Goal: Find contact information: Find contact information

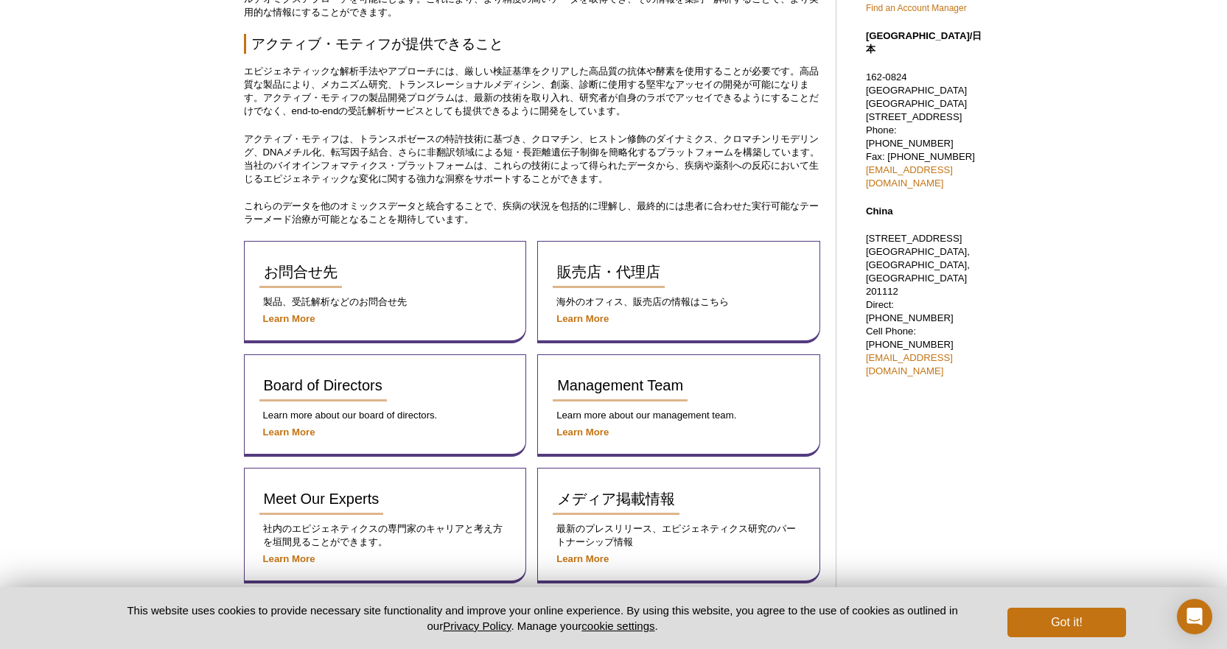
scroll to position [516, 0]
click at [592, 316] on strong "Learn More" at bounding box center [582, 317] width 52 height 11
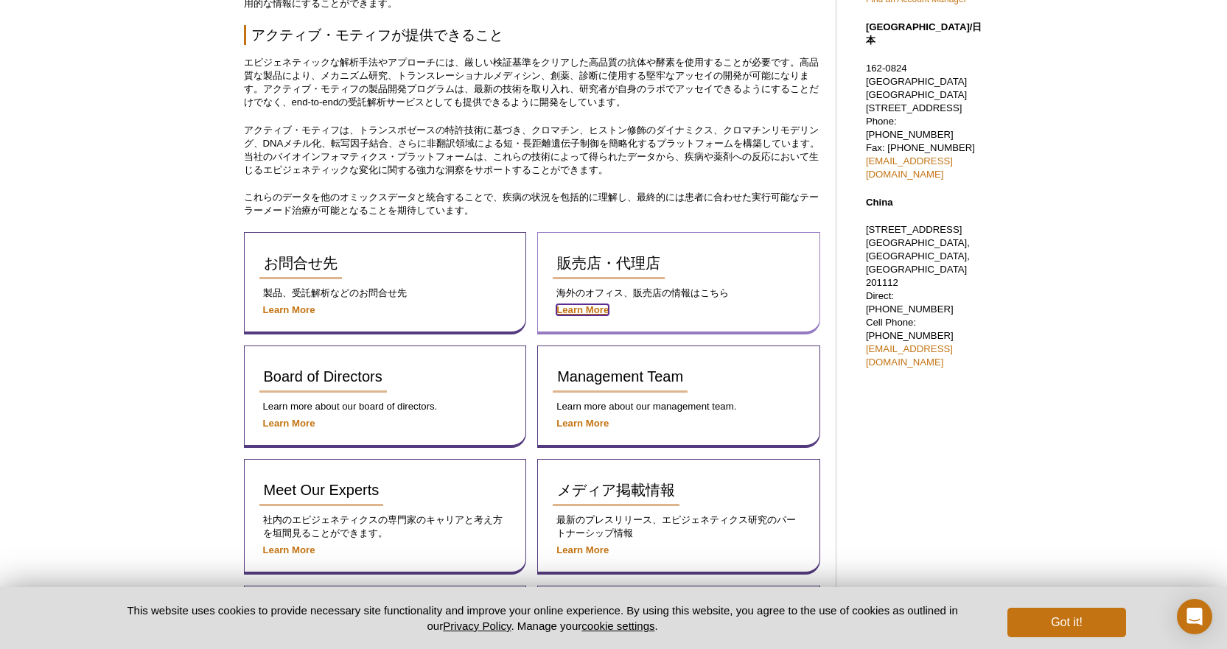
scroll to position [494, 0]
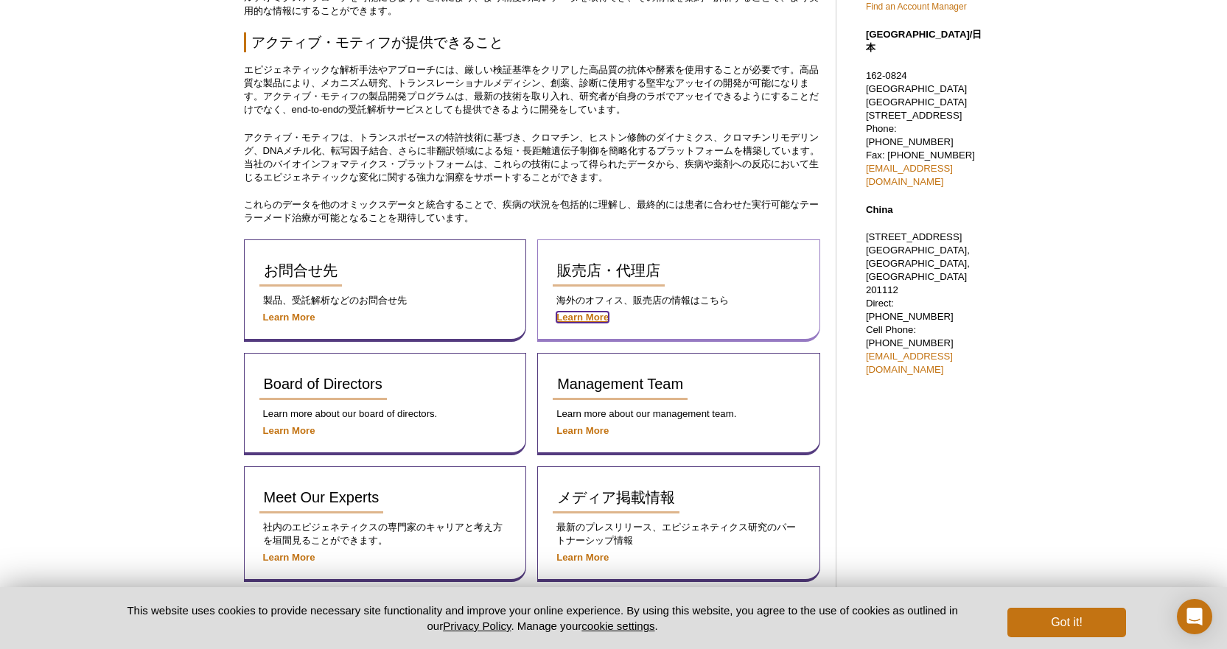
click at [595, 318] on strong "Learn More" at bounding box center [582, 317] width 52 height 11
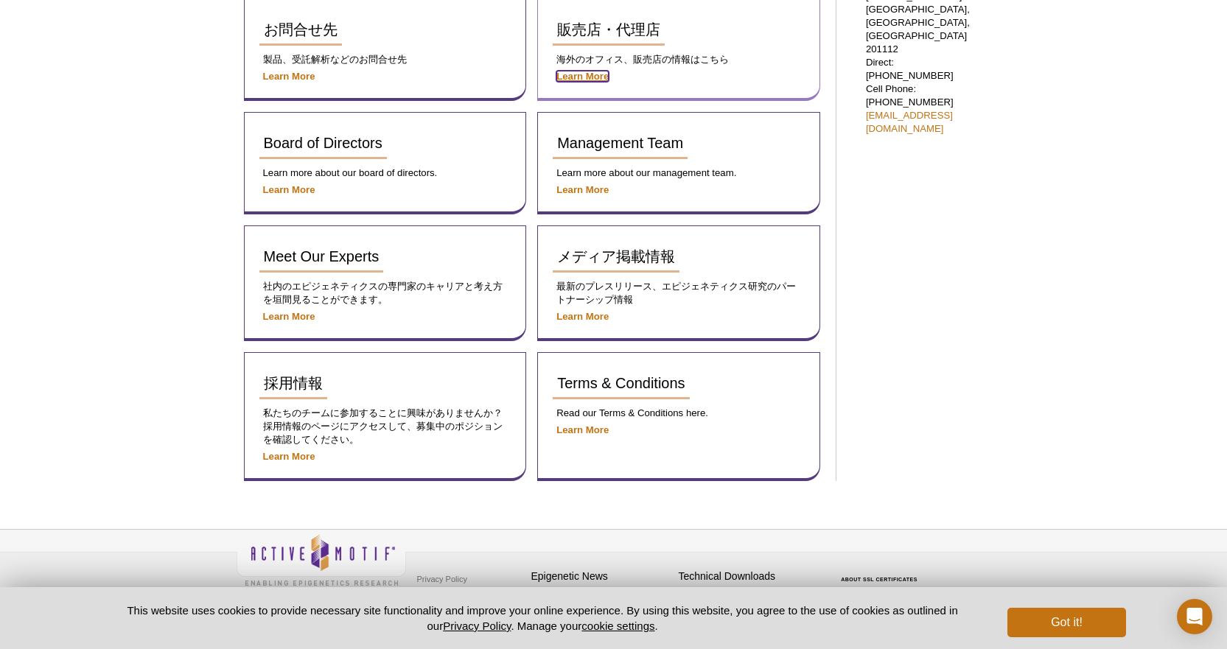
scroll to position [744, 0]
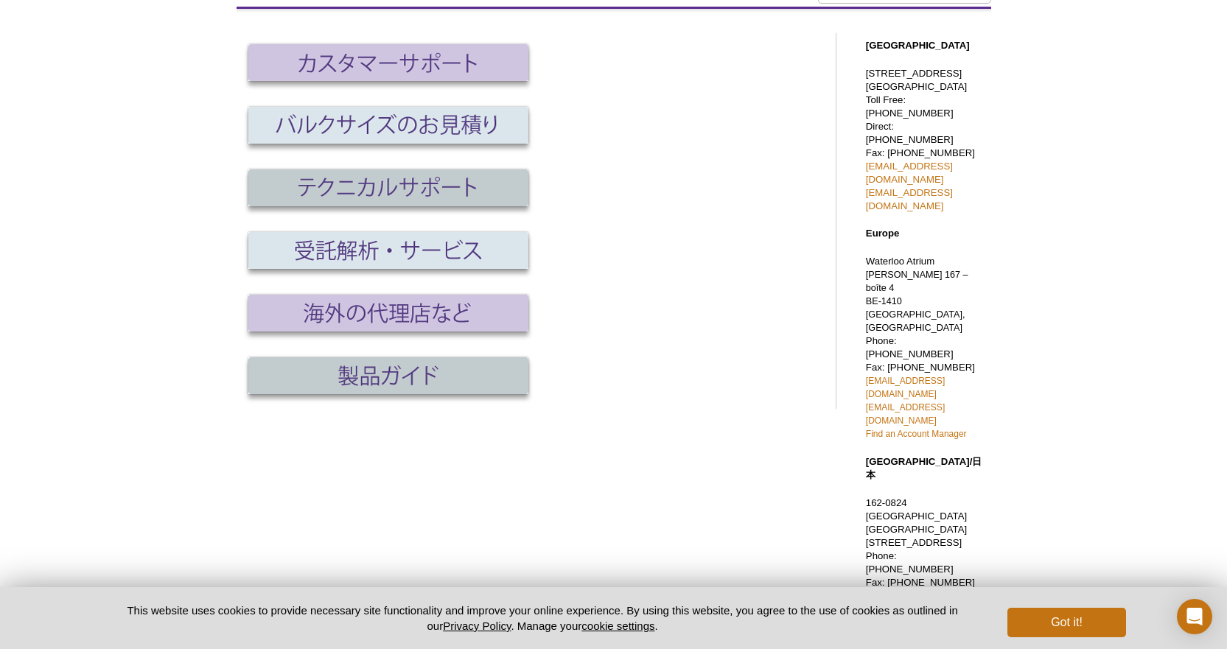
scroll to position [12, 0]
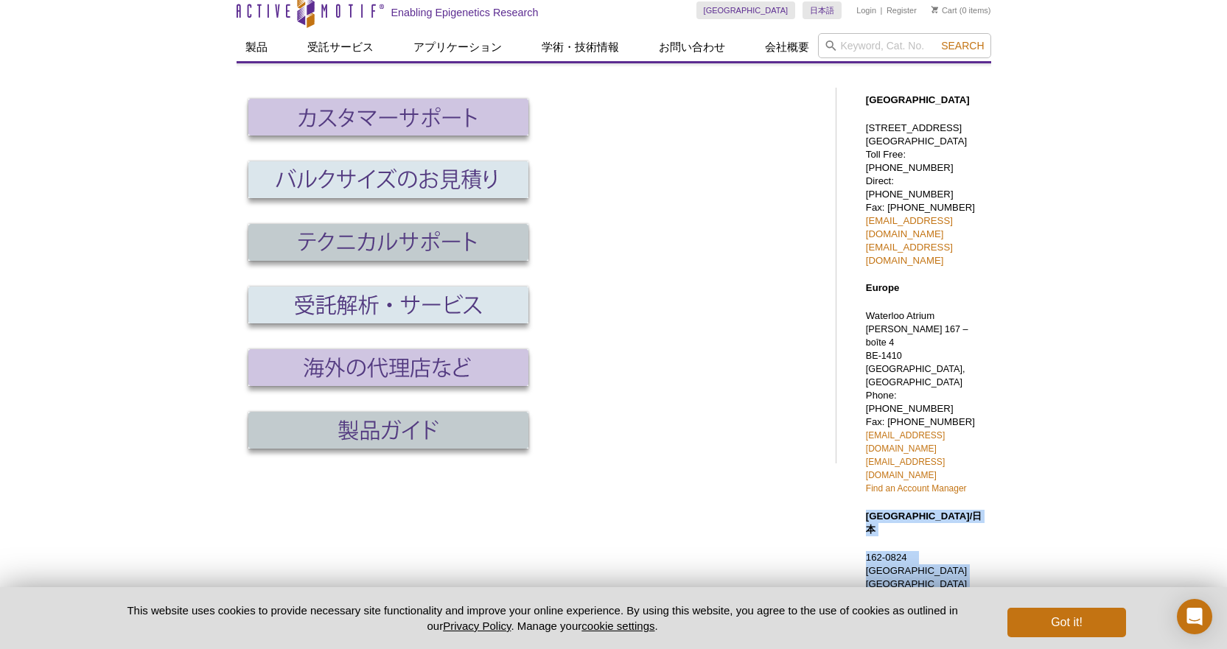
drag, startPoint x: 1000, startPoint y: 477, endPoint x: 867, endPoint y: 398, distance: 154.3
click at [867, 398] on div "Active Motif Logo Enabling Epigenetics Research 0 Search Skip to content Active…" at bounding box center [613, 511] width 1227 height 1047
copy div "[GEOGRAPHIC_DATA]/日本 162-0824　[STREET_ADDRESS] Phone: [PHONE_NUMBER] Fax: [PHON…"
